Goal: Task Accomplishment & Management: Use online tool/utility

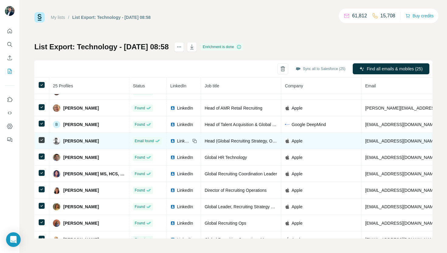
scroll to position [266, 0]
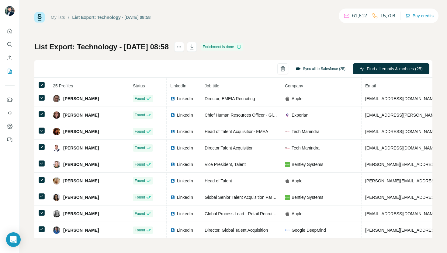
click at [327, 64] on button "Sync all to Salesforce (25)" at bounding box center [320, 68] width 58 height 9
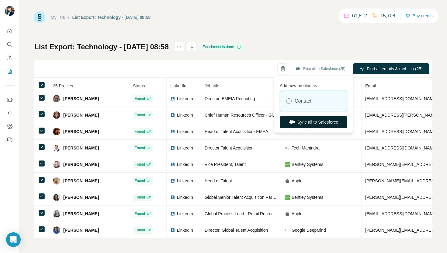
click at [313, 121] on button "Sync all to Salesforce" at bounding box center [313, 122] width 67 height 12
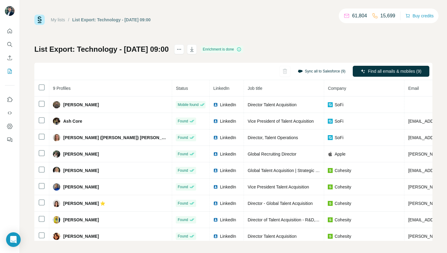
click at [321, 71] on button "Sync all to Salesforce (9)" at bounding box center [321, 71] width 56 height 9
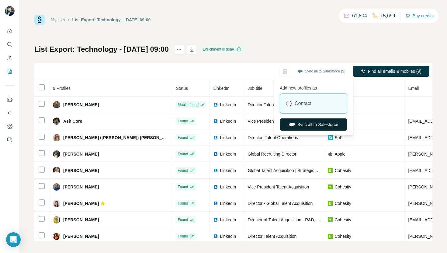
click at [309, 129] on button "Sync all to Salesforce" at bounding box center [313, 124] width 67 height 12
